Goal: Task Accomplishment & Management: Complete application form

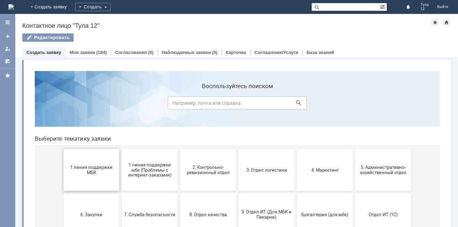
click at [90, 171] on span "1 линия поддержки МБК" at bounding box center [91, 169] width 51 height 10
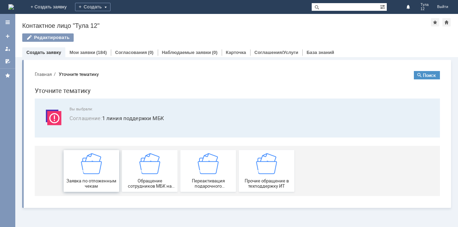
click at [78, 167] on div "Заявка по отложенным чекам" at bounding box center [91, 170] width 51 height 35
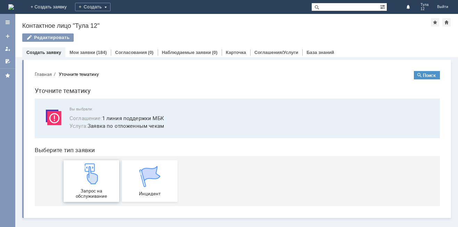
click at [89, 185] on div "Запрос на обслуживание" at bounding box center [91, 180] width 51 height 35
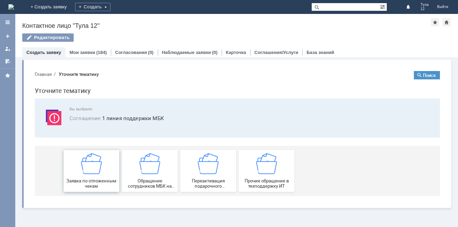
click at [85, 164] on img at bounding box center [91, 163] width 21 height 21
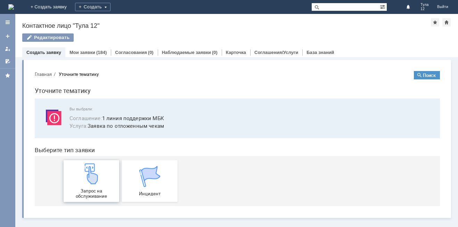
click at [96, 171] on img at bounding box center [91, 173] width 21 height 21
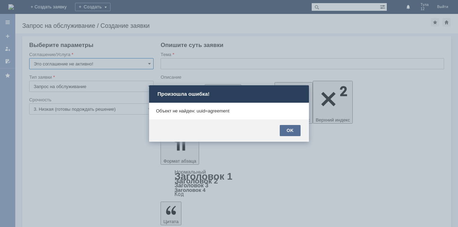
click at [296, 131] on div "OK" at bounding box center [290, 130] width 21 height 11
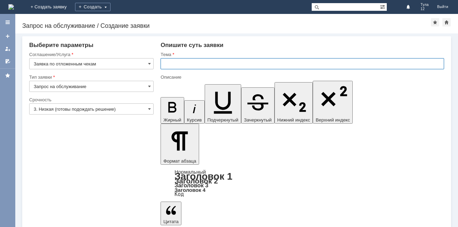
click at [194, 64] on input "text" at bounding box center [303, 63] width 284 height 11
type input "отложенные чеки"
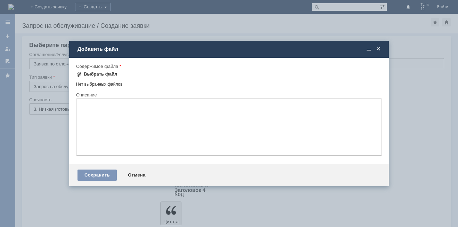
click at [108, 73] on div "Выбрать файл" at bounding box center [101, 74] width 34 height 6
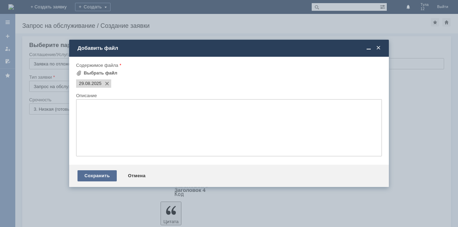
click at [101, 176] on div "Сохранить" at bounding box center [97, 175] width 39 height 11
